Goal: Book appointment/travel/reservation

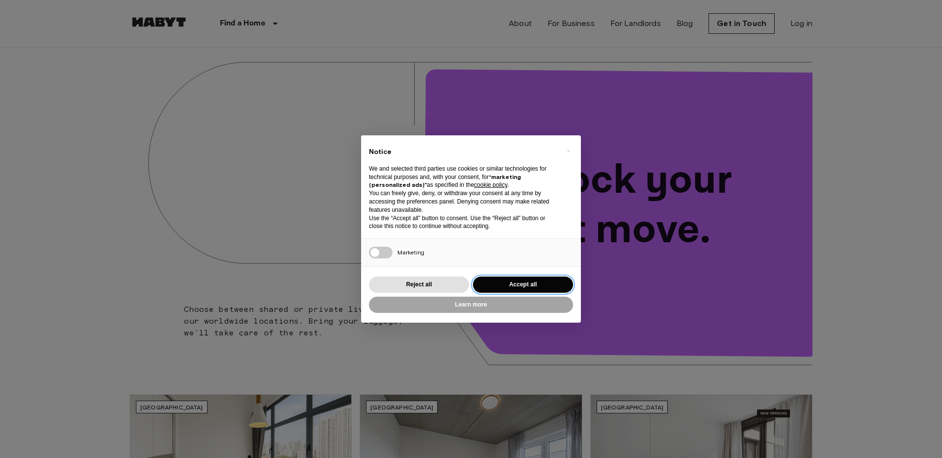
click at [559, 291] on button "Accept all" at bounding box center [523, 285] width 100 height 16
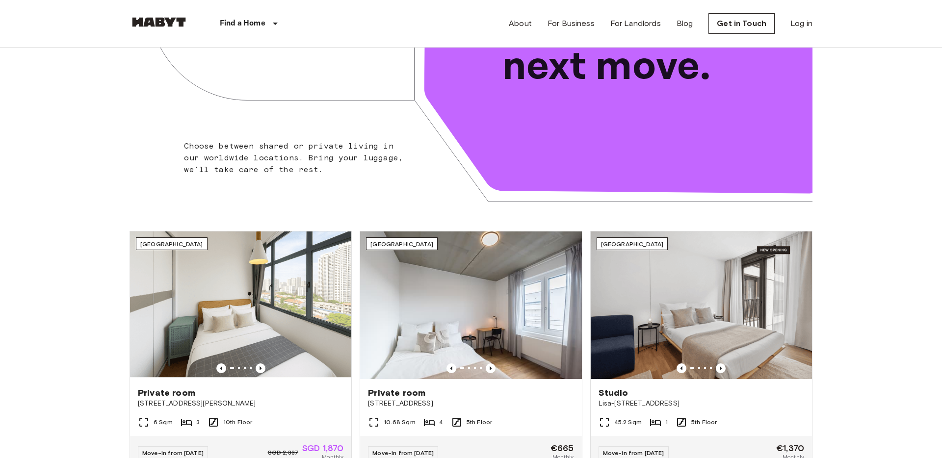
scroll to position [285, 0]
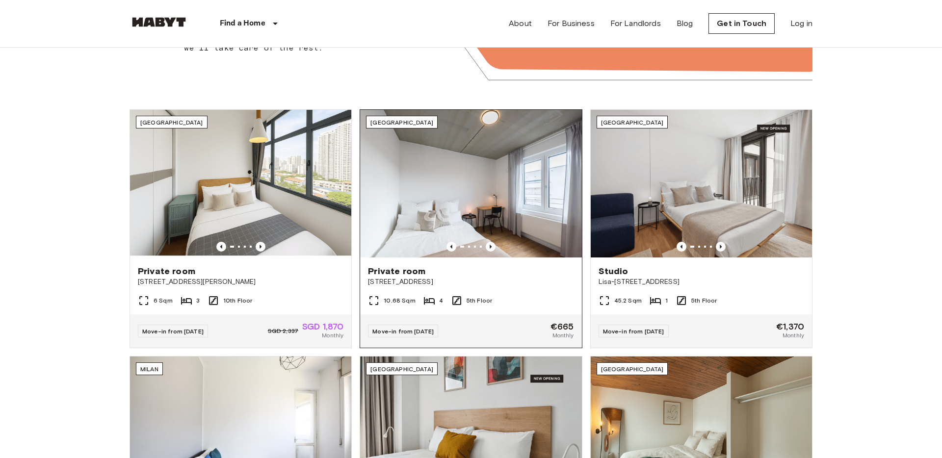
click at [467, 334] on div "Move-in from 03 Jan 26 €665 Monthly" at bounding box center [470, 331] width 221 height 33
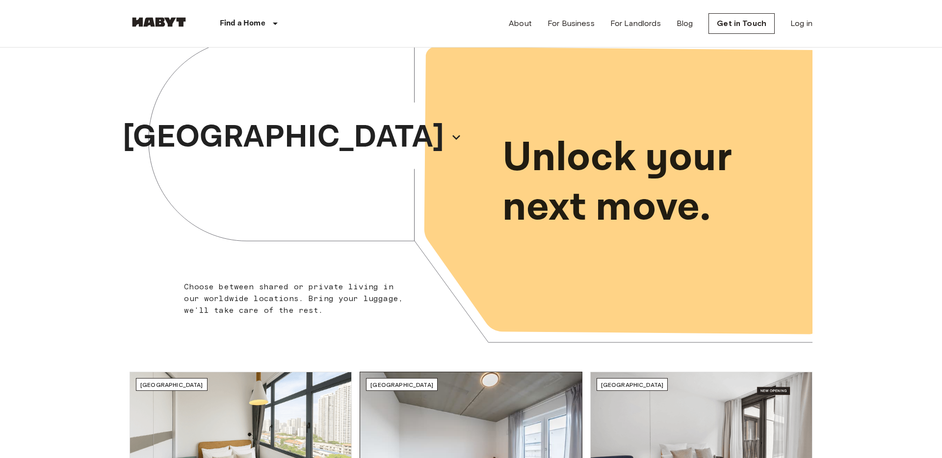
scroll to position [0, 0]
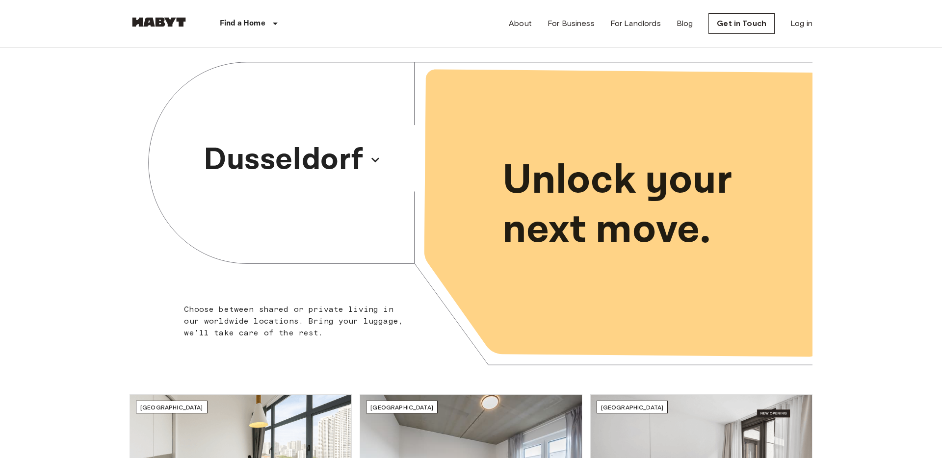
click at [140, 18] on img at bounding box center [159, 22] width 59 height 10
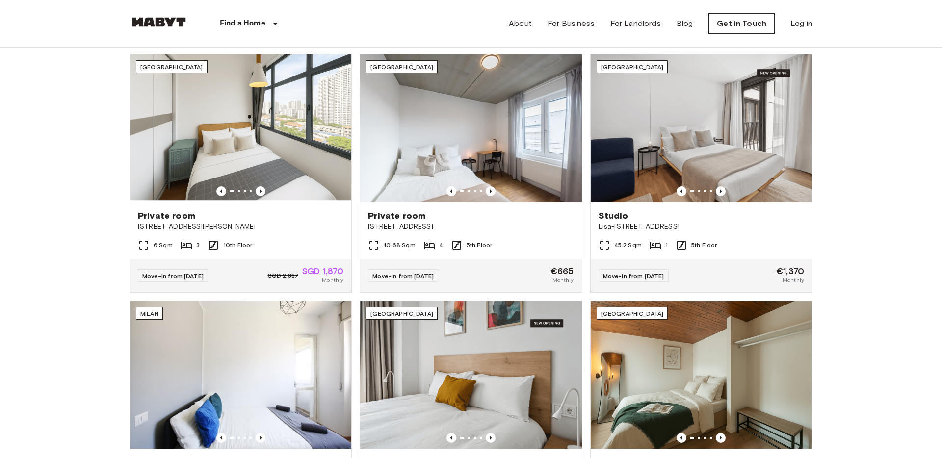
scroll to position [342, 0]
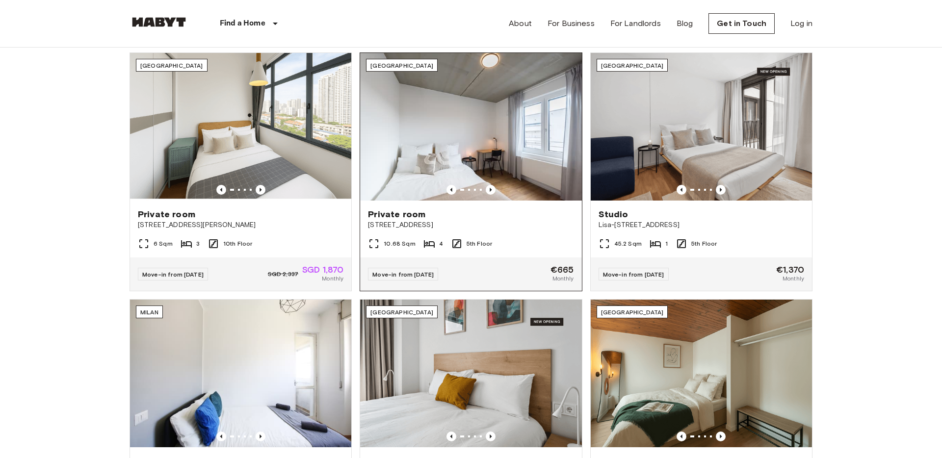
click at [398, 163] on img at bounding box center [470, 127] width 221 height 148
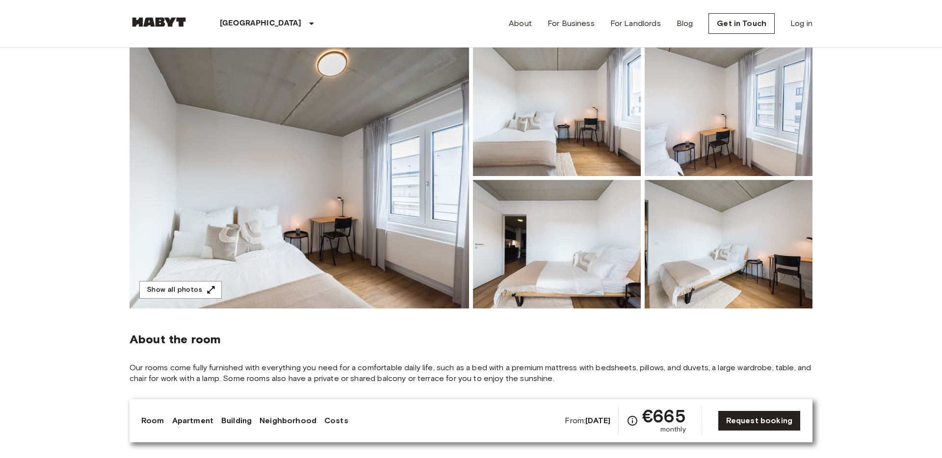
scroll to position [83, 0]
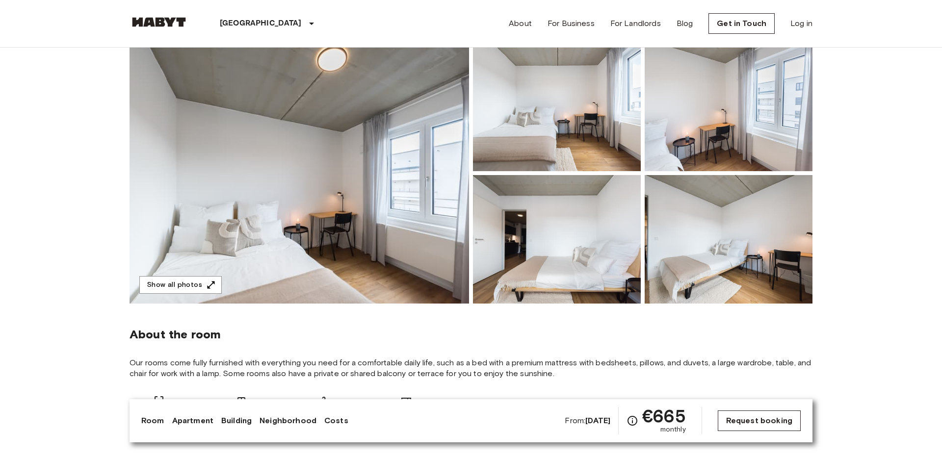
click at [746, 416] on link "Request booking" at bounding box center [759, 421] width 83 height 21
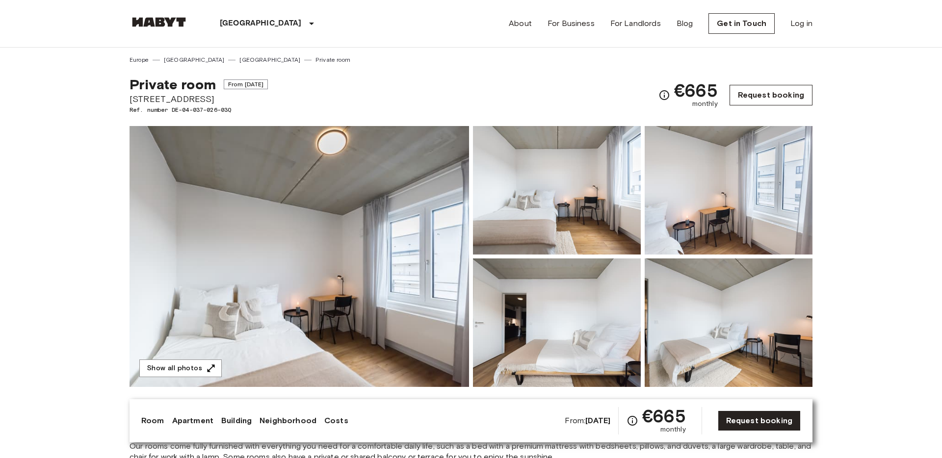
click at [757, 88] on link "Request booking" at bounding box center [771, 95] width 83 height 21
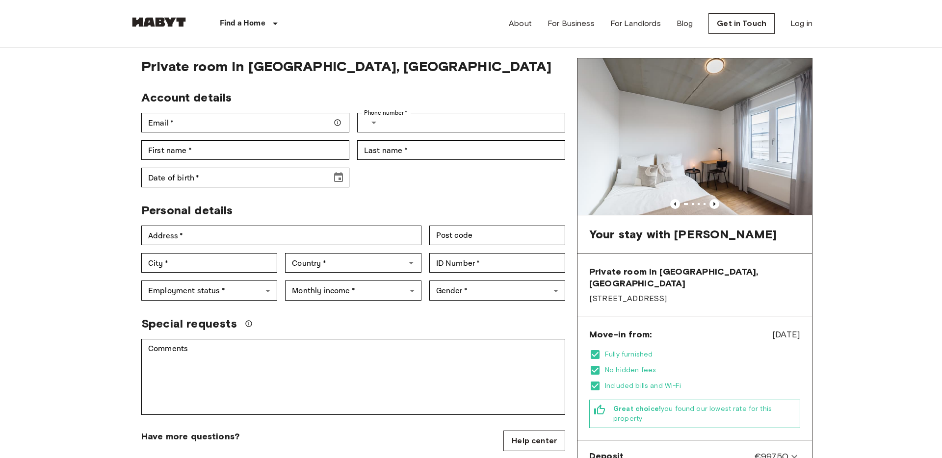
scroll to position [29, 0]
